Goal: Information Seeking & Learning: Learn about a topic

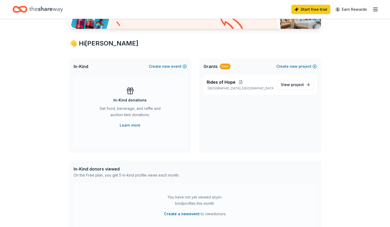
scroll to position [95, 0]
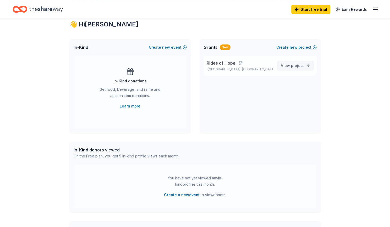
click at [297, 66] on span "project" at bounding box center [297, 65] width 13 height 4
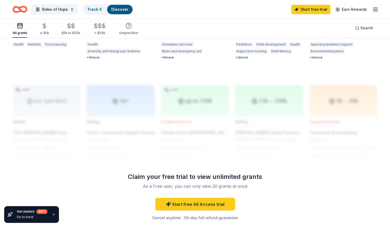
scroll to position [385, 0]
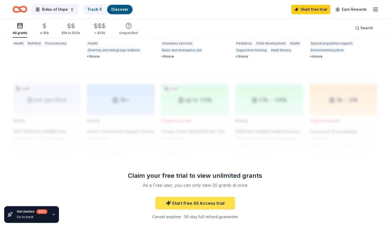
click at [210, 199] on link "Start free All Access trial" at bounding box center [195, 203] width 80 height 13
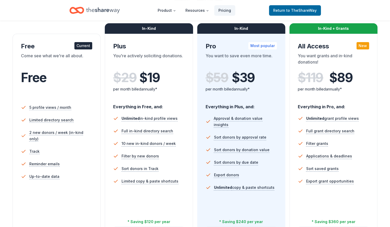
scroll to position [80, 0]
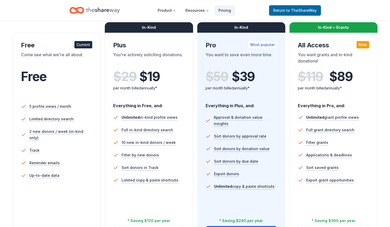
click at [154, 27] on div "In-Kind" at bounding box center [149, 27] width 88 height 10
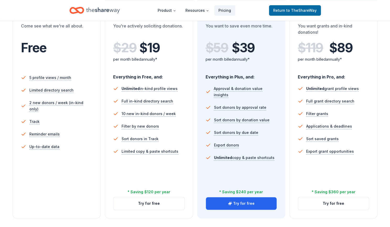
scroll to position [111, 0]
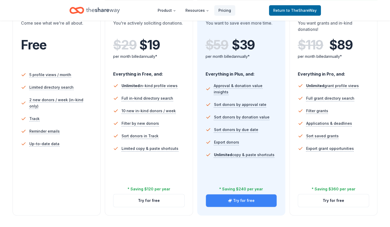
click at [246, 204] on button "Try for free" at bounding box center [241, 200] width 71 height 13
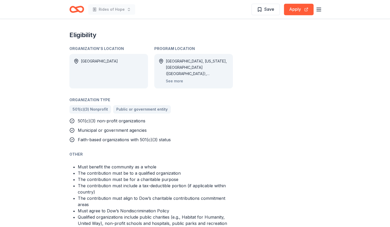
scroll to position [240, 0]
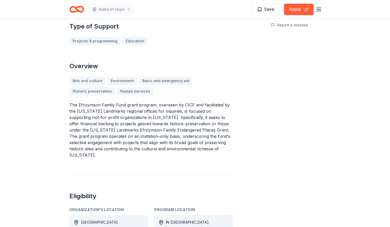
scroll to position [144, 0]
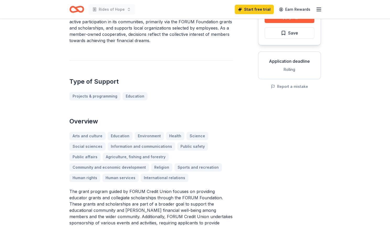
scroll to position [12, 0]
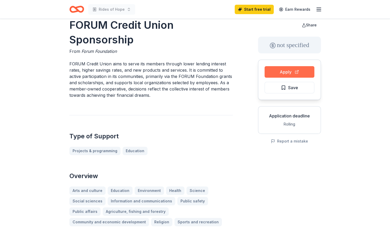
click at [286, 69] on button "Apply" at bounding box center [289, 72] width 50 height 12
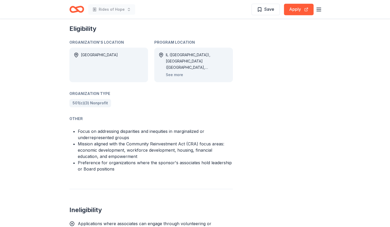
scroll to position [293, 0]
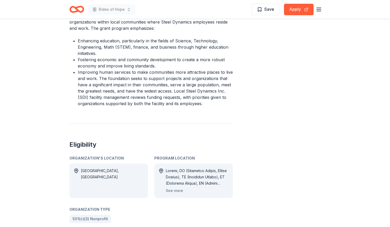
scroll to position [222, 0]
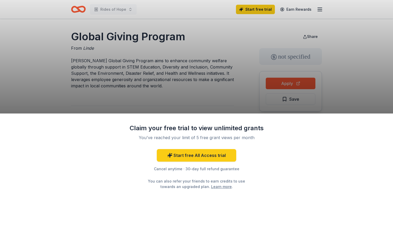
click at [373, 44] on div "Claim your free trial to view unlimited grants You've reached your limit of 5 f…" at bounding box center [196, 113] width 393 height 227
click at [291, 85] on div "Claim your free trial to view unlimited grants You've reached your limit of 5 f…" at bounding box center [196, 113] width 393 height 227
